Goal: Task Accomplishment & Management: Use online tool/utility

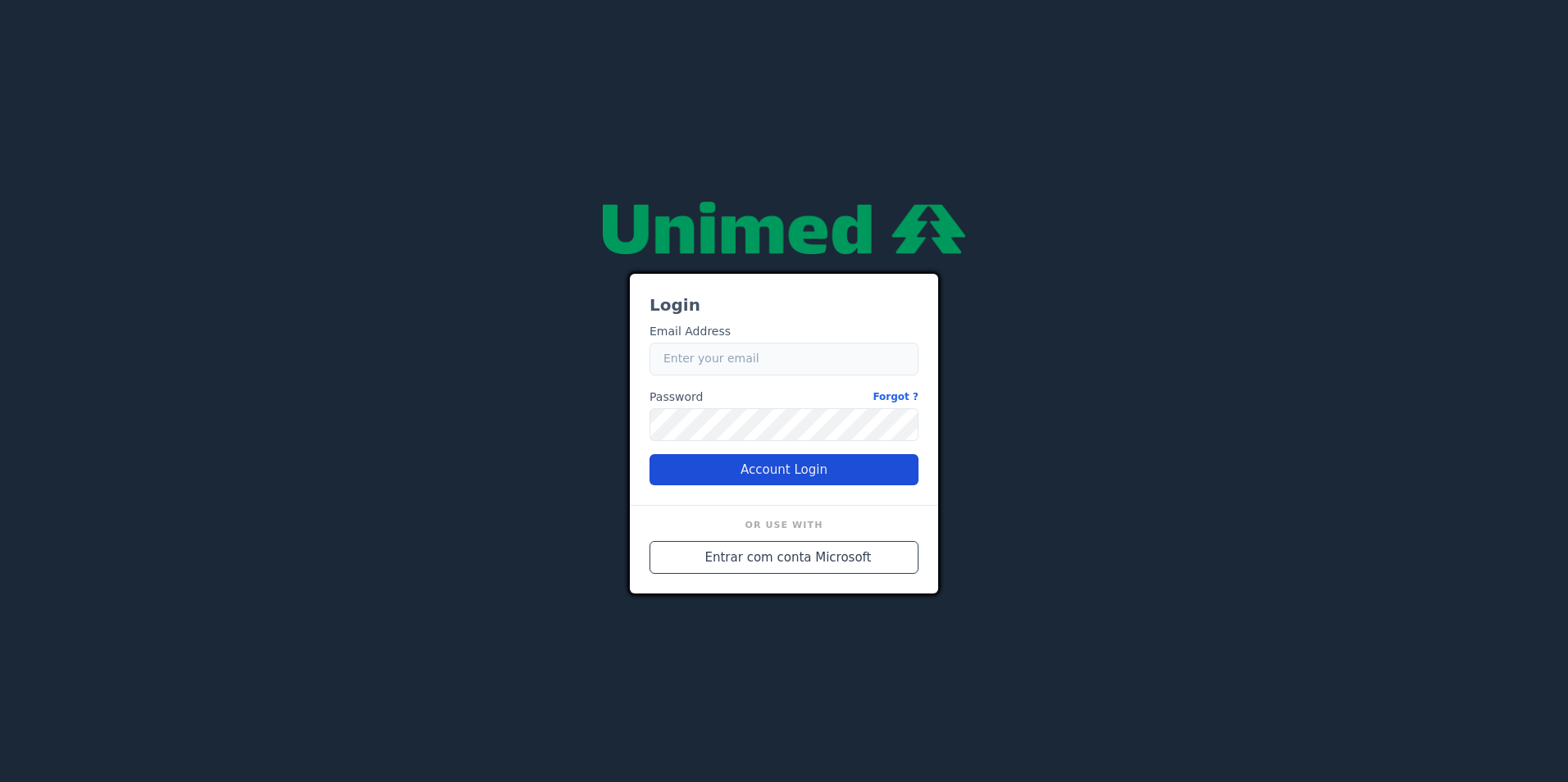
type input "[PERSON_NAME][EMAIL_ADDRESS][PERSON_NAME][DOMAIN_NAME]"
click at [767, 475] on button "Account Login" at bounding box center [784, 470] width 269 height 31
click at [836, 476] on button "Account Login" at bounding box center [784, 470] width 269 height 31
click at [851, 365] on input "[PERSON_NAME][EMAIL_ADDRESS][PERSON_NAME][DOMAIN_NAME]" at bounding box center [784, 359] width 269 height 33
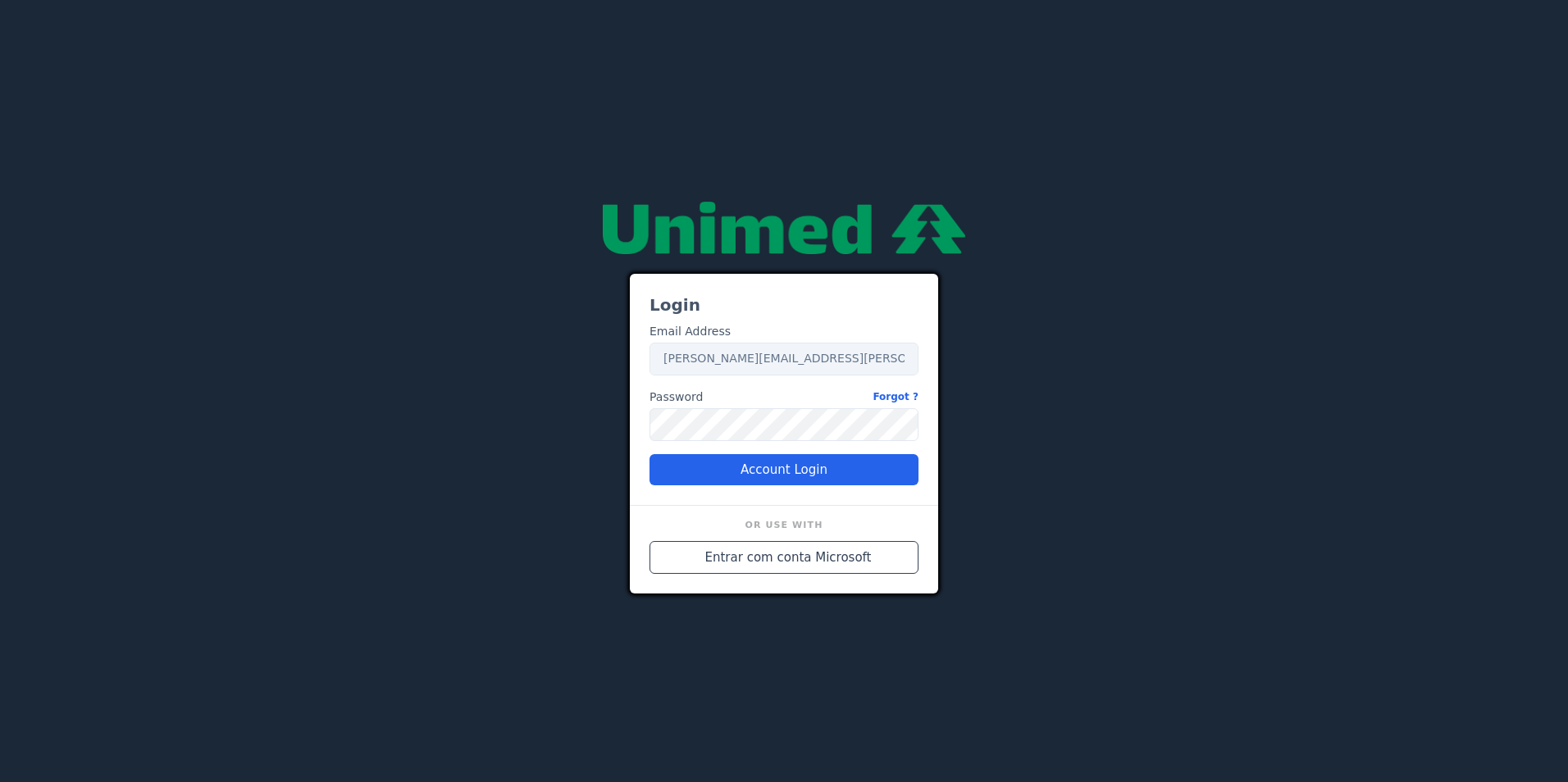
click at [509, 374] on div "Login Email Address Email [PERSON_NAME][EMAIL_ADDRESS][PERSON_NAME][DOMAIN_NAME…" at bounding box center [784, 391] width 984 height 406
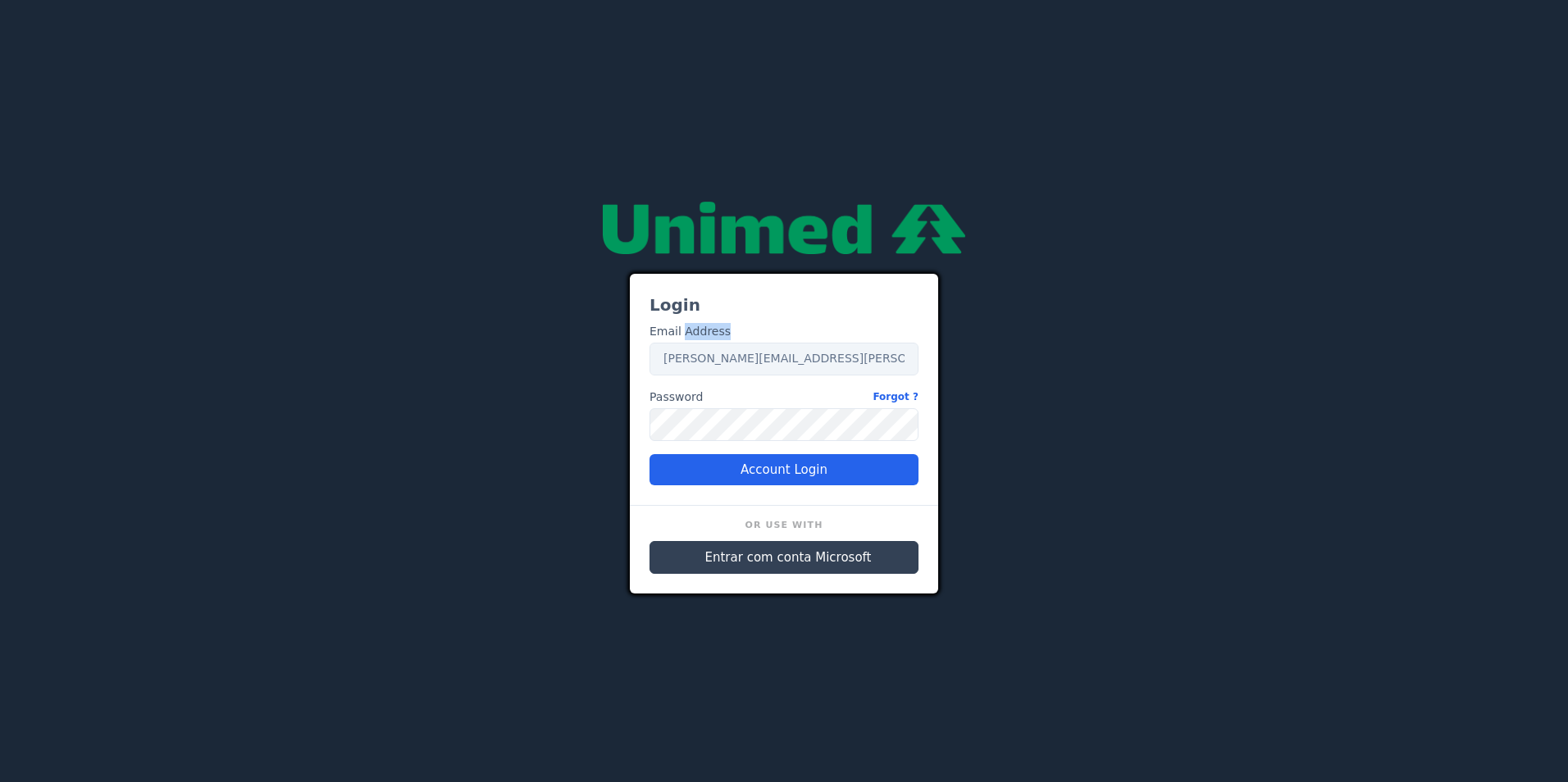
click at [752, 560] on span "Entrar com conta Microsoft" at bounding box center [788, 558] width 166 height 19
